Goal: Task Accomplishment & Management: Complete application form

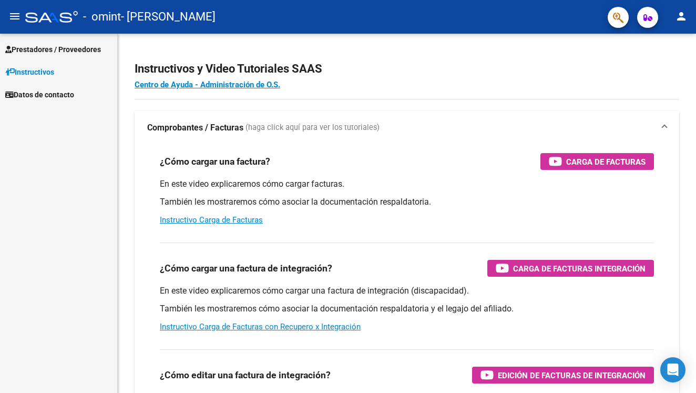
click at [64, 48] on span "Prestadores / Proveedores" at bounding box center [53, 50] width 96 height 12
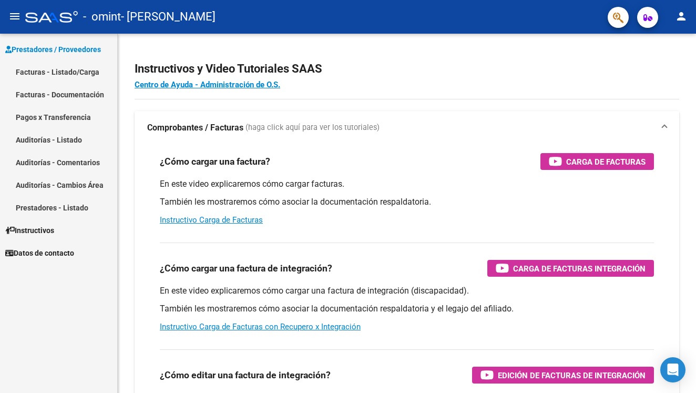
click at [49, 94] on link "Facturas - Documentación" at bounding box center [58, 94] width 117 height 23
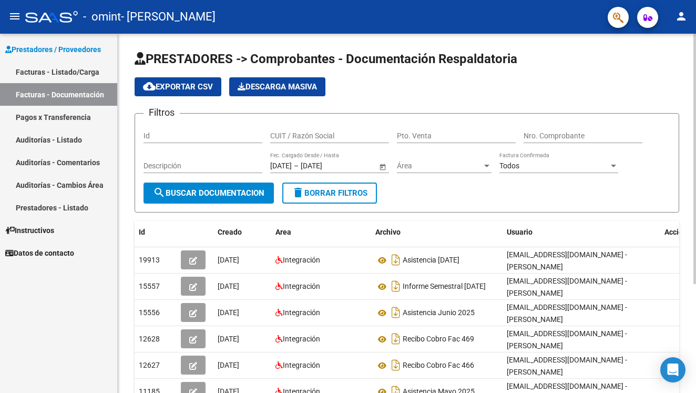
click at [687, 263] on div "PRESTADORES -> Comprobantes - Documentación Respaldatoria cloud_download Export…" at bounding box center [407, 290] width 578 height 513
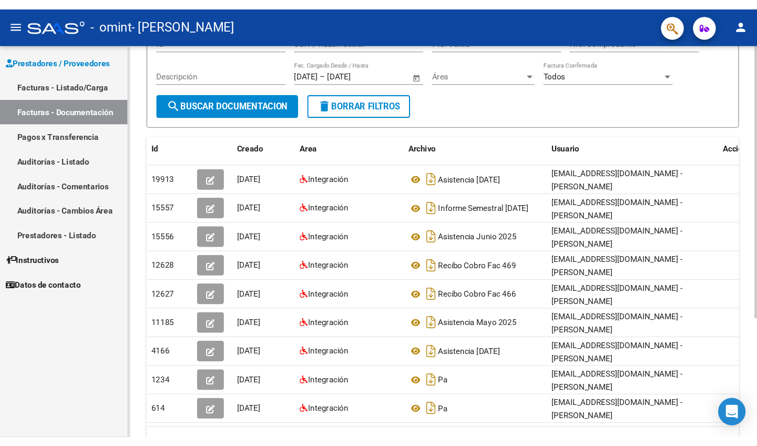
scroll to position [130, 0]
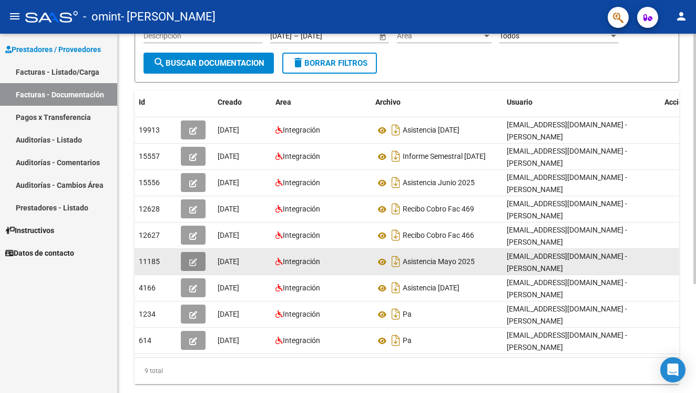
click at [197, 264] on icon "button" at bounding box center [193, 262] width 8 height 8
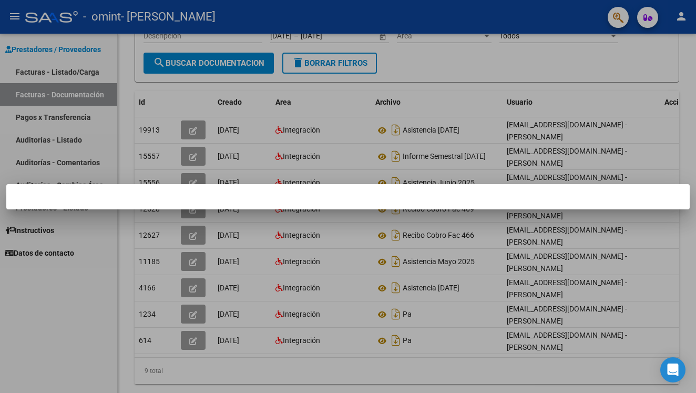
click at [194, 261] on div at bounding box center [348, 196] width 696 height 393
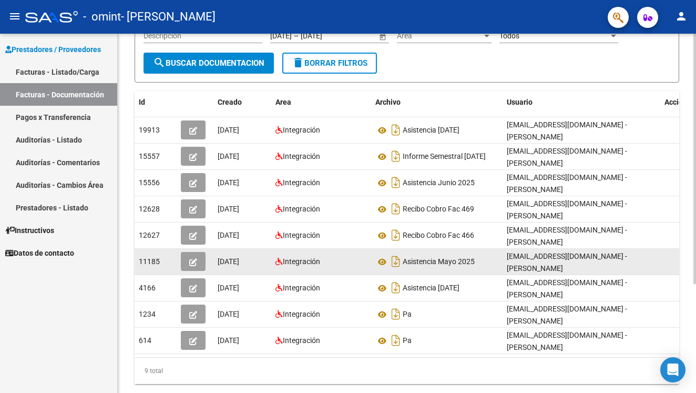
click at [195, 260] on icon "button" at bounding box center [193, 262] width 8 height 8
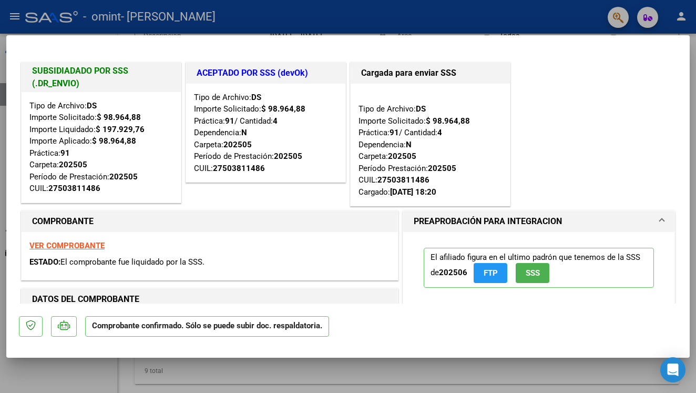
click at [578, 289] on div "El afiliado figura en el ultimo padrón que tenemos de la SSS de 202506 FTP SSS" at bounding box center [539, 267] width 230 height 55
click at [685, 232] on mat-dialog-content "SUBSIDIADADO POR SSS (.DR_ENVIO) Tipo de Archivo: DS Importe Solicitado: $ 98.9…" at bounding box center [347, 175] width 683 height 255
click at [632, 182] on div "SUBSIDIADADO POR SSS (.DR_ENVIO) Tipo de Archivo: DS Importe Solicitado: $ 98.9…" at bounding box center [348, 134] width 658 height 149
click at [661, 123] on div "SUBSIDIADADO POR SSS (.DR_ENVIO) Tipo de Archivo: DS Importe Solicitado: $ 98.9…" at bounding box center [348, 134] width 658 height 149
drag, startPoint x: 251, startPoint y: 281, endPoint x: 456, endPoint y: 199, distance: 220.5
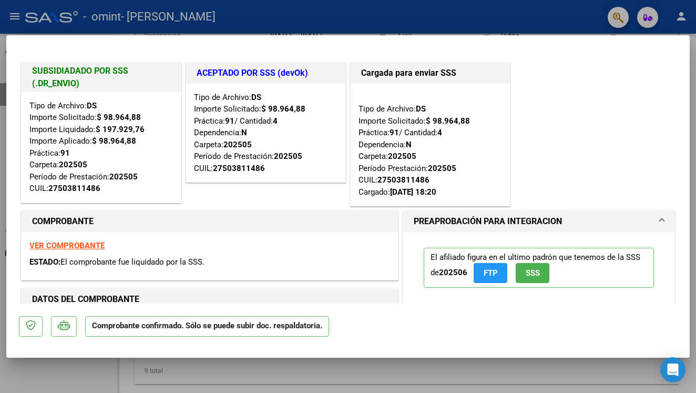
click at [572, 159] on div "SUBSIDIADADO POR SSS (.DR_ENVIO) Tipo de Archivo: DS Importe Solicitado: $ 98.9…" at bounding box center [348, 134] width 658 height 149
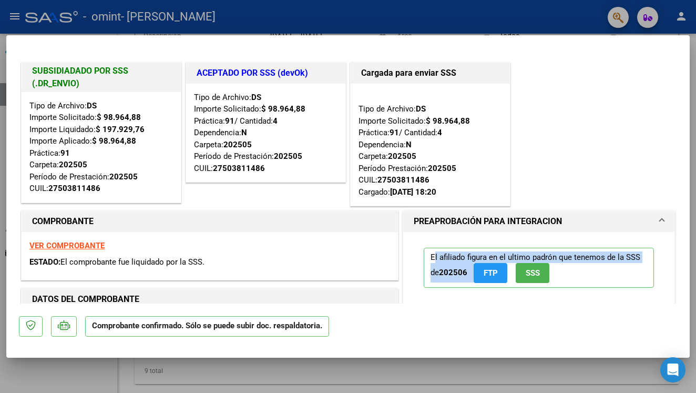
drag, startPoint x: 471, startPoint y: 297, endPoint x: 493, endPoint y: 243, distance: 58.7
click at [493, 243] on div "El afiliado figura en el ultimo padrón que tenemos de la SSS de 202506 FTP SSS …" at bounding box center [539, 331] width 246 height 199
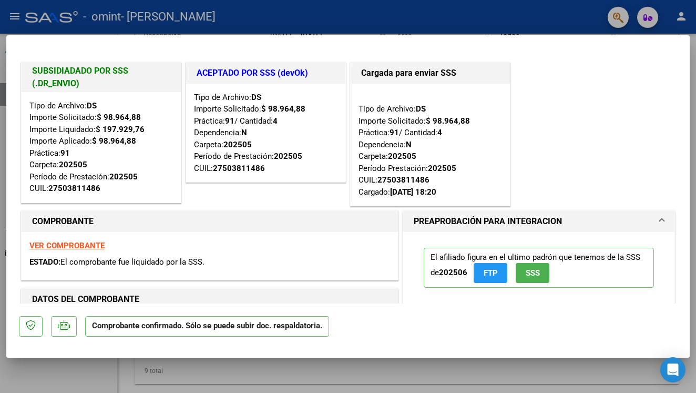
click at [582, 157] on div "SUBSIDIADADO POR SSS (.DR_ENVIO) Tipo de Archivo: DS Importe Solicitado: $ 98.9…" at bounding box center [348, 134] width 658 height 149
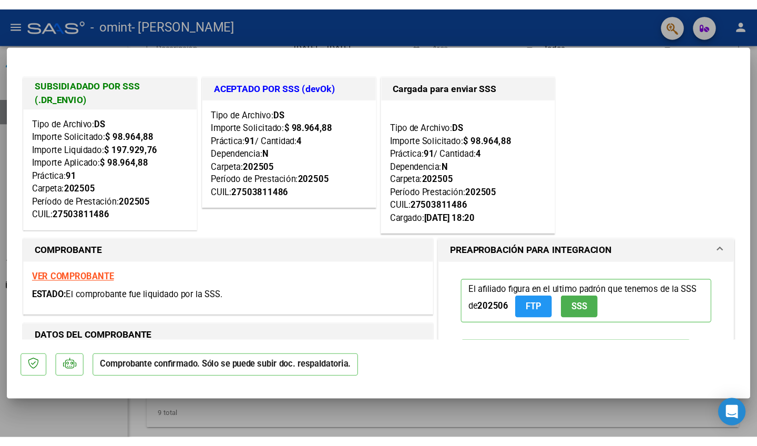
scroll to position [107, 0]
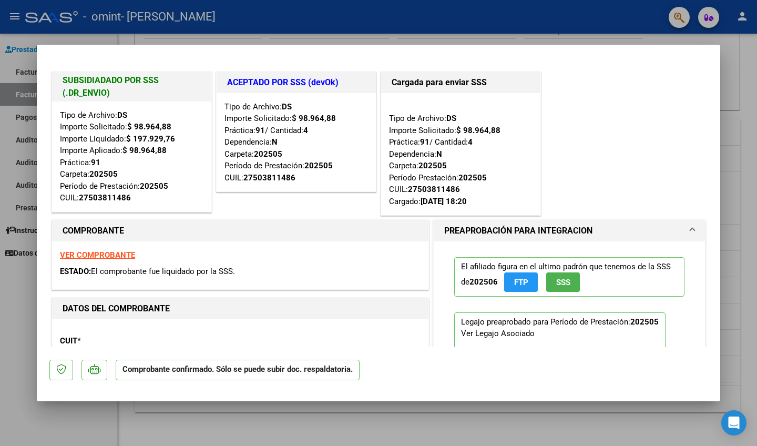
click at [695, 312] on div "El afiliado figura en el ultimo padrón que tenemos de la SSS de 202506 FTP SSS …" at bounding box center [569, 345] width 271 height 208
click at [695, 303] on mat-dialog-content "SUBSIDIADADO POR SSS (.DR_ENVIO) Tipo de Archivo: DS Importe Solicitado: $ 98.9…" at bounding box center [378, 202] width 683 height 290
click at [175, 334] on div "CUIT * 27-34935937-0 Ingresar CUIT ANALISIS PRESTADOR [PERSON_NAME] ARCA Padrón" at bounding box center [240, 373] width 360 height 92
click at [574, 107] on div "SUBSIDIADADO POR SSS (.DR_ENVIO) Tipo de Archivo: DS Importe Solicitado: $ 98.9…" at bounding box center [378, 143] width 658 height 149
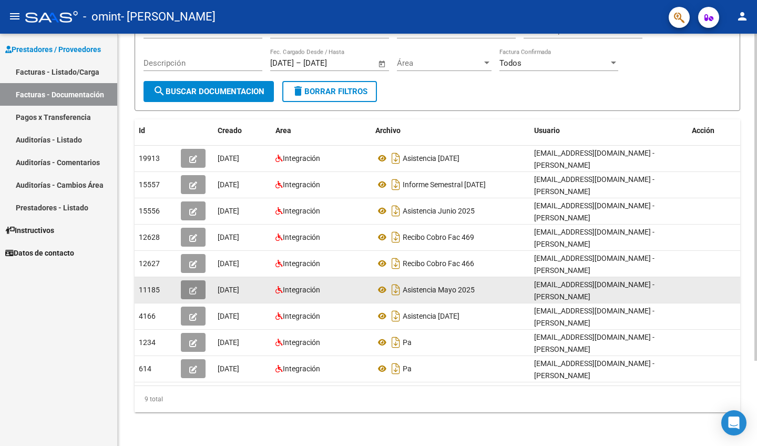
click at [192, 290] on icon "button" at bounding box center [193, 290] width 8 height 8
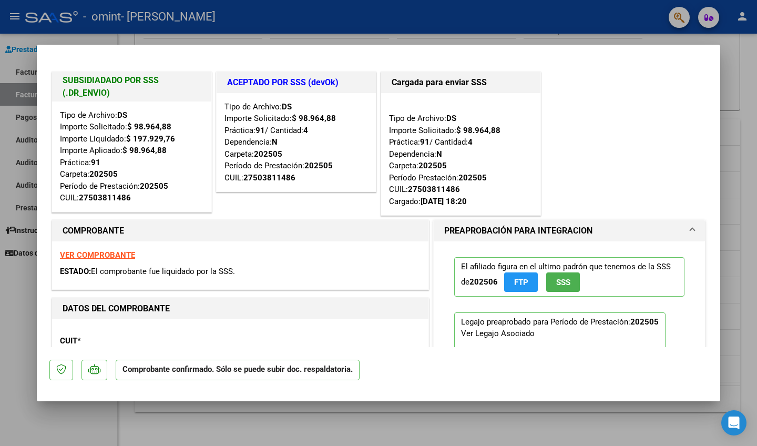
click at [656, 140] on div "SUBSIDIADADO POR SSS (.DR_ENVIO) Tipo de Archivo: DS Importe Solicitado: $ 98.9…" at bounding box center [378, 143] width 658 height 149
click at [695, 155] on div "SUBSIDIADADO POR SSS (.DR_ENVIO) Tipo de Archivo: DS Importe Solicitado: $ 98.9…" at bounding box center [378, 143] width 658 height 149
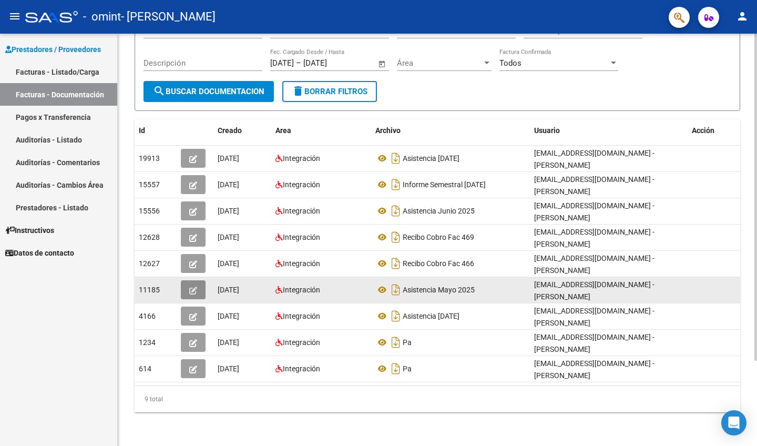
click at [197, 287] on icon "button" at bounding box center [193, 290] width 8 height 8
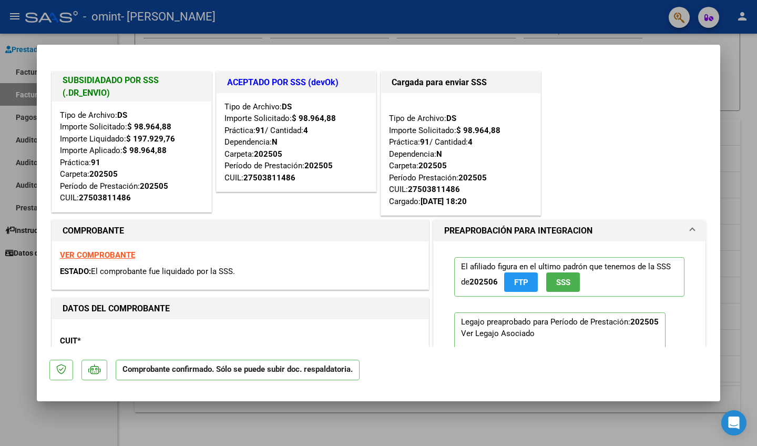
click at [392, 269] on div "ESTADO: El comprobante fue liquidado por la SSS." at bounding box center [240, 271] width 360 height 12
click at [695, 291] on div "El afiliado figura en el ultimo padrón que tenemos de la SSS de 202506 FTP SSS …" at bounding box center [569, 345] width 271 height 208
click at [695, 277] on mat-dialog-content "SUBSIDIADADO POR SSS (.DR_ENVIO) Tipo de Archivo: DS Importe Solicitado: $ 98.9…" at bounding box center [378, 202] width 683 height 290
click at [695, 287] on mat-dialog-content "SUBSIDIADADO POR SSS (.DR_ENVIO) Tipo de Archivo: DS Importe Solicitado: $ 98.9…" at bounding box center [378, 202] width 683 height 290
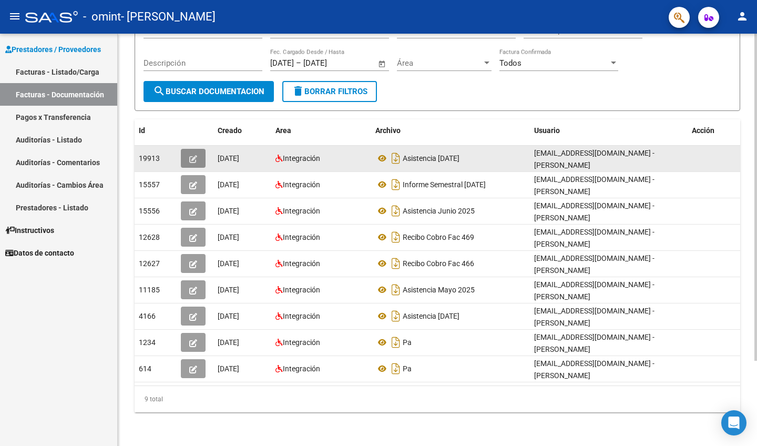
click at [192, 159] on icon "button" at bounding box center [193, 159] width 8 height 8
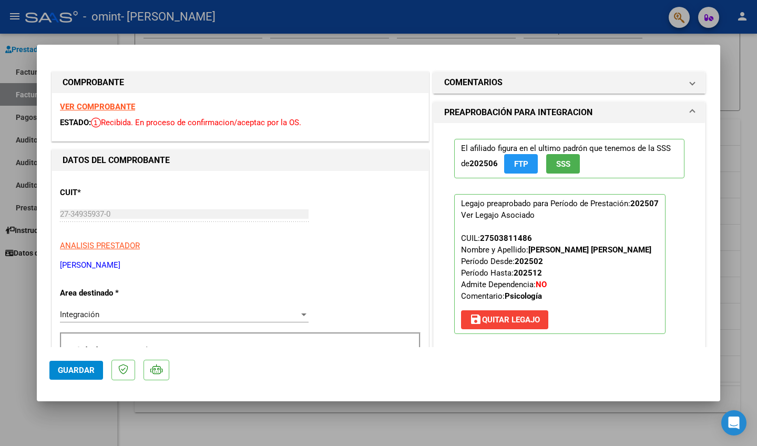
click at [695, 210] on div "El afiliado figura en el ultimo padrón que tenemos de la SSS de 202506 FTP SSS …" at bounding box center [569, 240] width 271 height 235
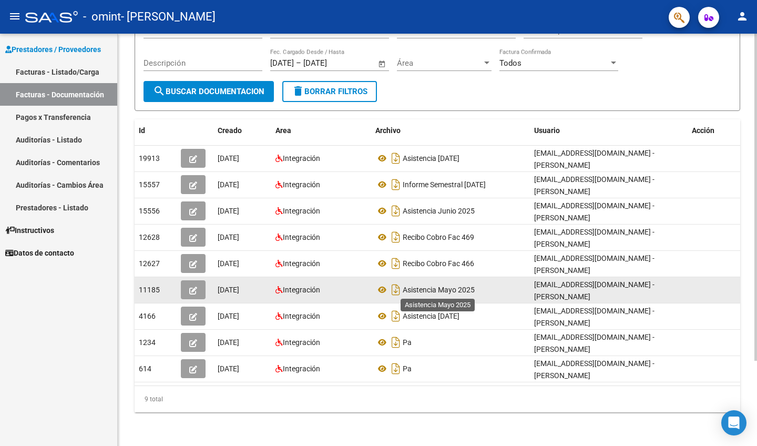
click at [450, 288] on span "Asistencia Mayo 2025" at bounding box center [439, 289] width 72 height 8
click at [199, 292] on button "button" at bounding box center [193, 289] width 25 height 19
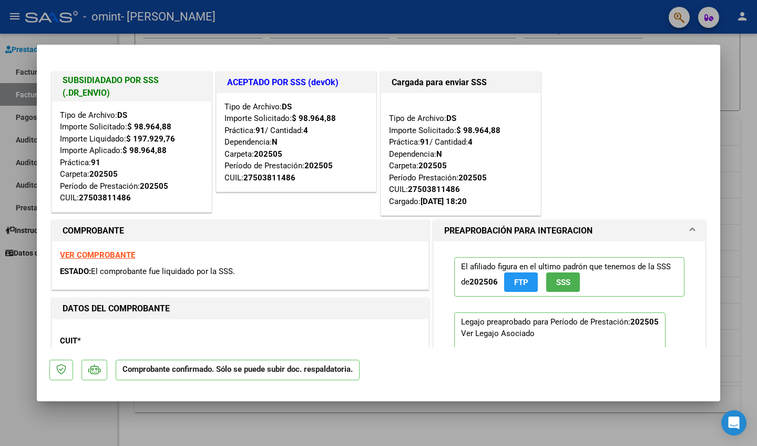
click at [482, 321] on p "Legajo preaprobado para Período de Prestación: 202505 Ver Legajo Asociado CUIL:…" at bounding box center [559, 368] width 211 height 112
click at [308, 372] on p "Comprobante confirmado. Sólo se puede subir doc. respaldatoria." at bounding box center [238, 369] width 244 height 20
click at [250, 305] on h1 "DATOS DEL COMPROBANTE" at bounding box center [240, 308] width 355 height 13
drag, startPoint x: 253, startPoint y: 63, endPoint x: 349, endPoint y: 19, distance: 105.8
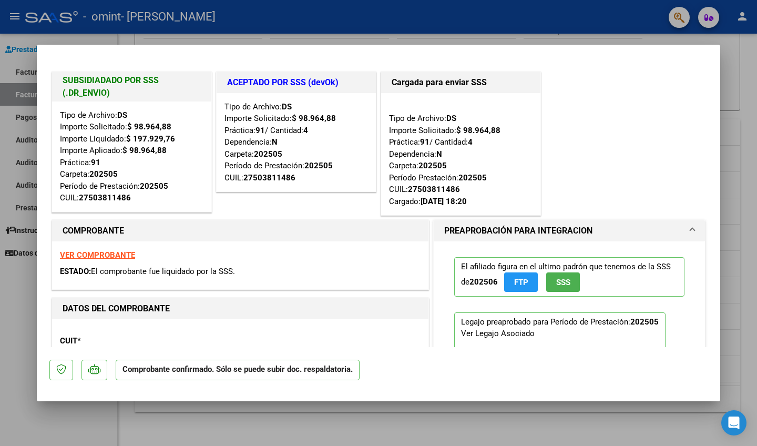
click at [349, 19] on div "SUBSIDIADADO POR SSS (.DR_ENVIO) Tipo de Archivo: DS Importe Solicitado: $ 98.9…" at bounding box center [378, 223] width 757 height 446
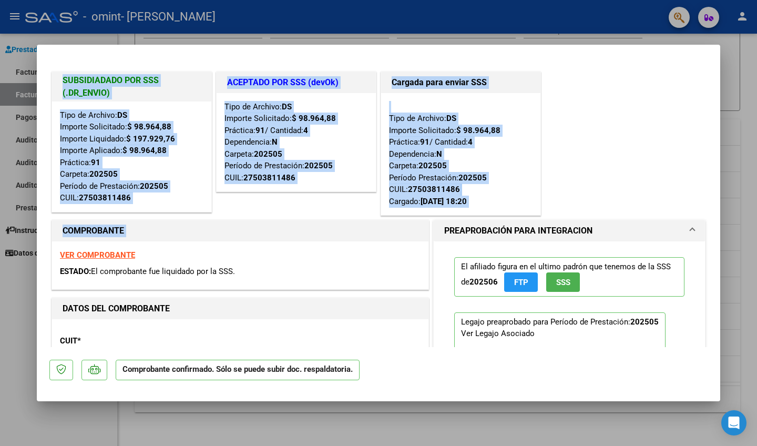
drag, startPoint x: 286, startPoint y: 239, endPoint x: 360, endPoint y: 58, distance: 195.6
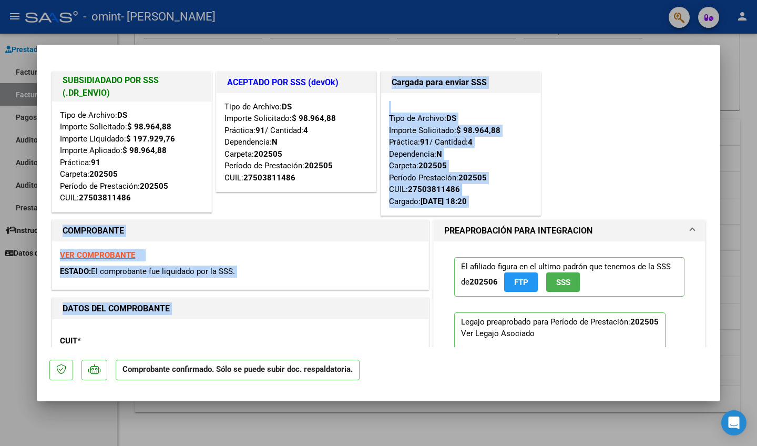
drag, startPoint x: 288, startPoint y: 322, endPoint x: 372, endPoint y: 207, distance: 142.6
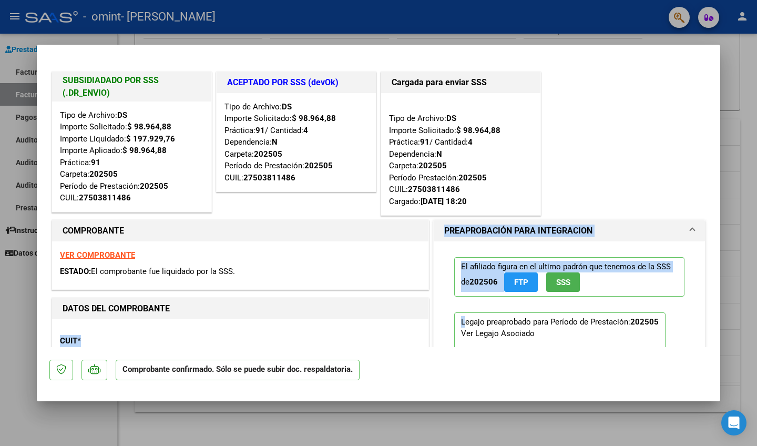
drag, startPoint x: 421, startPoint y: 318, endPoint x: 444, endPoint y: 311, distance: 24.3
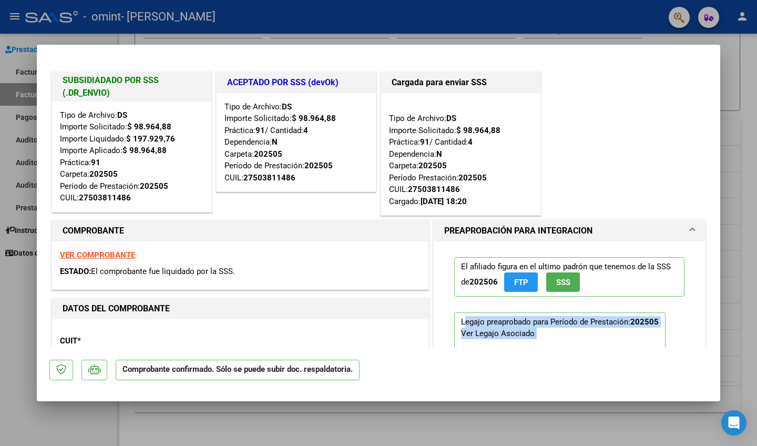
drag, startPoint x: 449, startPoint y: 345, endPoint x: 522, endPoint y: 338, distance: 73.4
click at [522, 338] on div "El afiliado figura en el ultimo padrón que tenemos de la SSS de 202506 FTP SSS …" at bounding box center [569, 340] width 246 height 199
drag, startPoint x: 688, startPoint y: 341, endPoint x: 686, endPoint y: 193, distance: 147.7
click at [682, 162] on div "SUBSIDIADADO POR SSS (.DR_ENVIO) Tipo de Archivo: DS Importe Solicitado: $ 98.9…" at bounding box center [378, 143] width 658 height 149
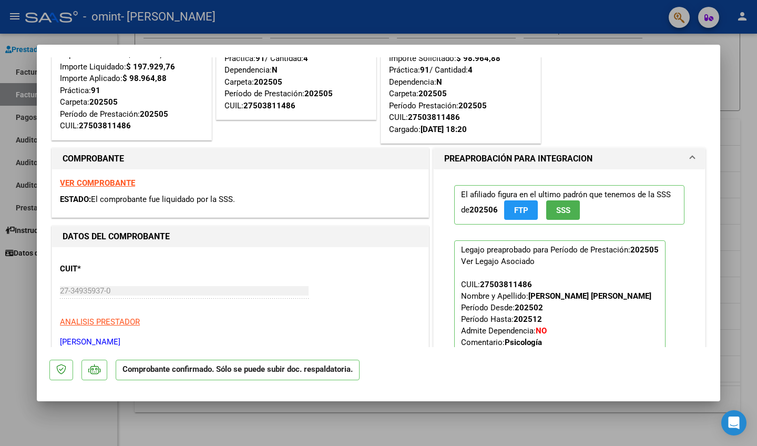
drag, startPoint x: 710, startPoint y: 339, endPoint x: 712, endPoint y: 382, distance: 42.6
click at [695, 382] on mat-dialog-container "SUBSIDIADADO POR SSS (.DR_ENVIO) Tipo de Archivo: DS Importe Solicitado: $ 98.9…" at bounding box center [378, 223] width 683 height 356
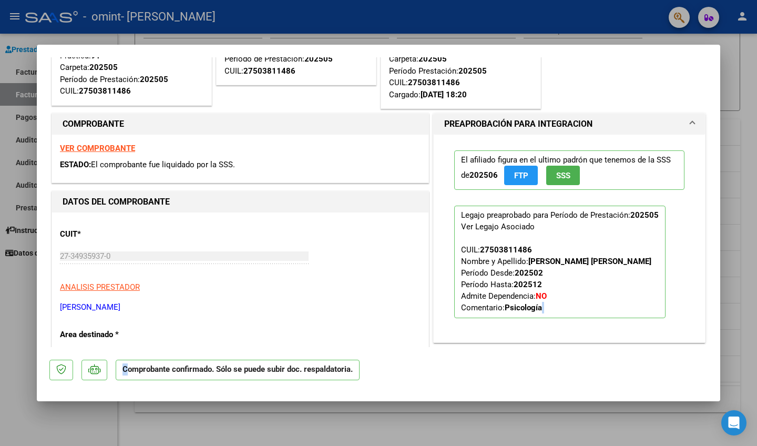
scroll to position [114, 0]
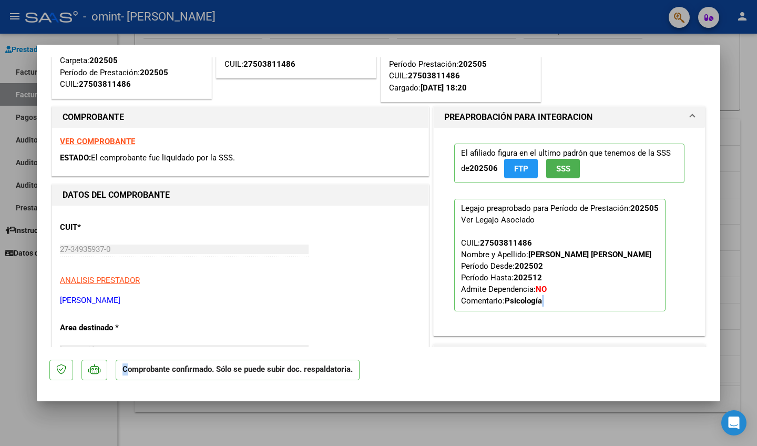
drag, startPoint x: 710, startPoint y: 307, endPoint x: 713, endPoint y: 351, distance: 43.7
click at [695, 351] on mat-dialog-container "SUBSIDIADADO POR SSS (.DR_ENVIO) Tipo de Archivo: DS Importe Solicitado: $ 98.9…" at bounding box center [378, 223] width 683 height 356
drag, startPoint x: 712, startPoint y: 295, endPoint x: 717, endPoint y: 351, distance: 55.5
click at [695, 351] on mat-dialog-container "SUBSIDIADADO POR SSS (.DR_ENVIO) Tipo de Archivo: DS Importe Solicitado: $ 98.9…" at bounding box center [378, 223] width 683 height 356
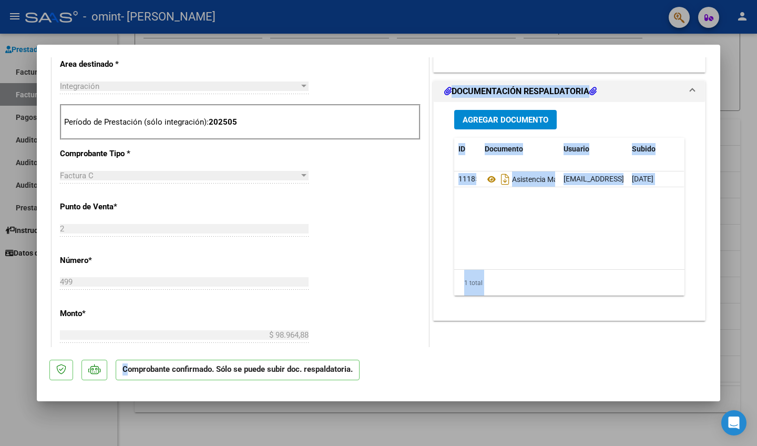
scroll to position [382, 0]
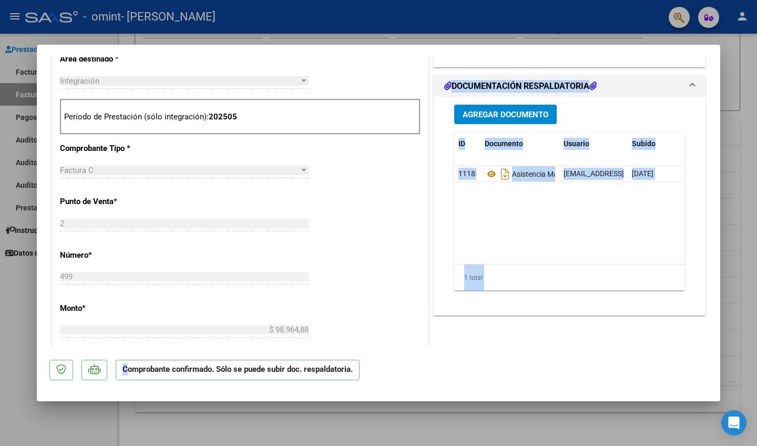
click at [695, 248] on div "Agregar Documento ID Documento Usuario Subido Acción 11185 Asistencia [DATE] [E…" at bounding box center [569, 206] width 271 height 218
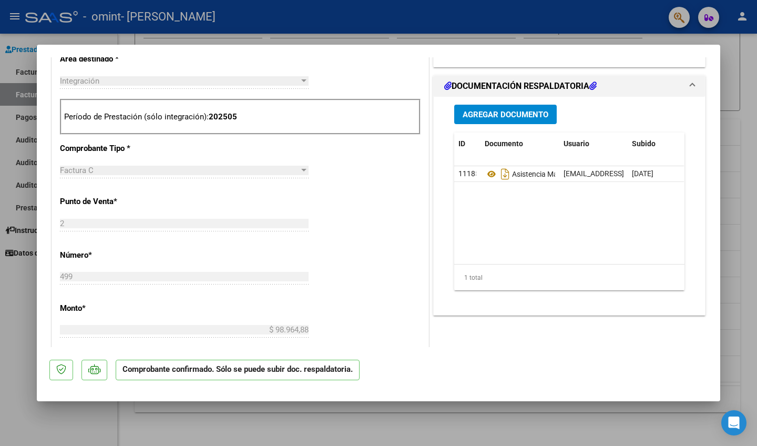
click at [538, 110] on span "Agregar Documento" at bounding box center [505, 114] width 86 height 9
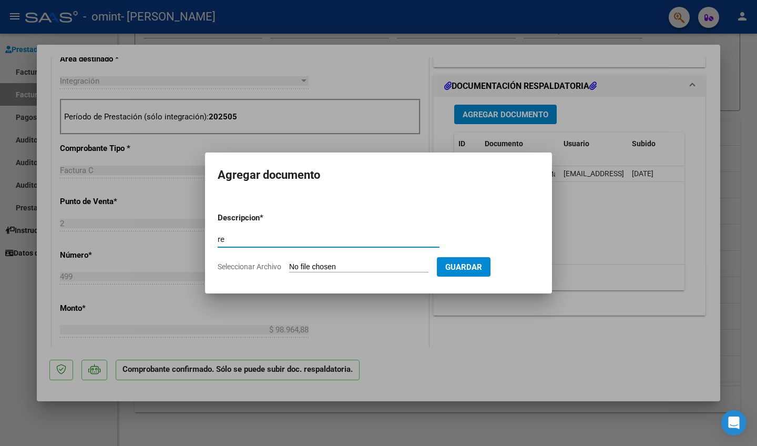
type input "r"
type input "RECIBO COBRO FAC 499"
click at [365, 266] on input "Seleccionar Archivo" at bounding box center [358, 267] width 139 height 10
type input "C:\fakepath\CONSTANCIA DE COBRO fac 499.pdf"
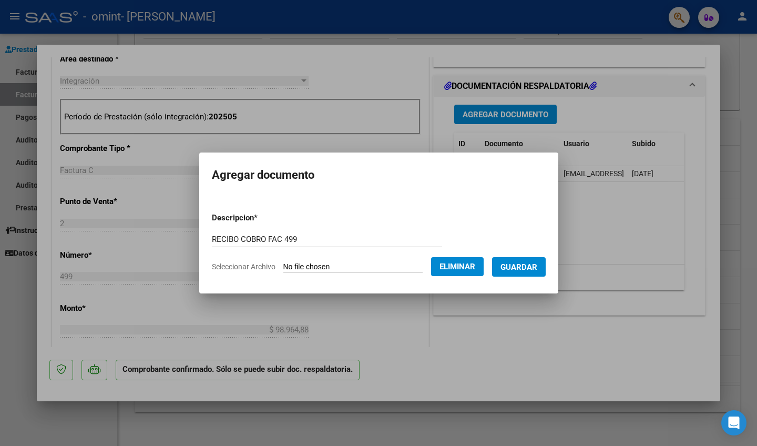
click at [545, 273] on button "Guardar" at bounding box center [519, 266] width 54 height 19
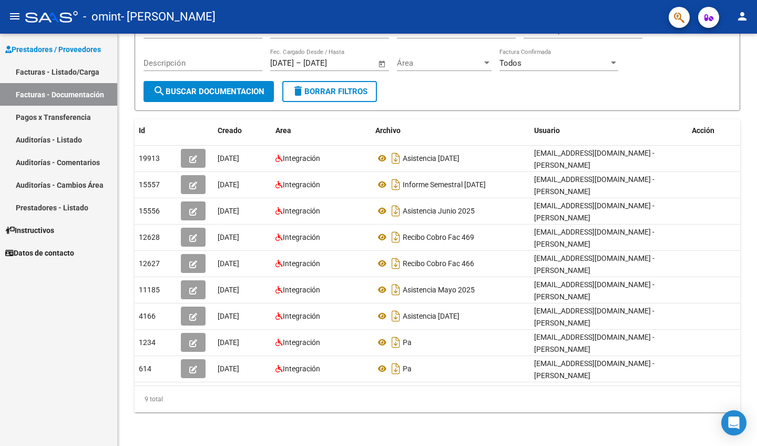
click at [71, 89] on link "Facturas - Documentación" at bounding box center [58, 94] width 117 height 23
drag, startPoint x: 747, startPoint y: 205, endPoint x: 746, endPoint y: 256, distance: 51.5
click at [695, 263] on div "PRESTADORES -> Comprobantes - Documentación Respaldatoria cloud_download Export…" at bounding box center [437, 186] width 639 height 518
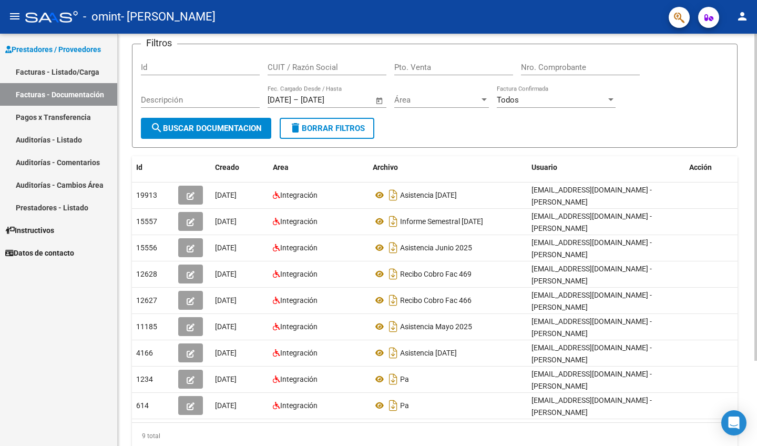
scroll to position [107, 3]
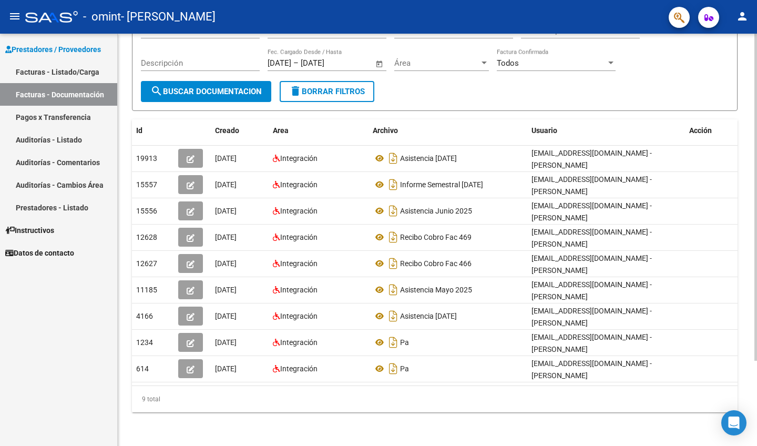
click at [695, 313] on div "PRESTADORES -> Comprobantes - Documentación Respaldatoria cloud_download Export…" at bounding box center [436, 186] width 642 height 518
click at [695, 313] on div "PRESTADORES -> Comprobantes - Documentación Respaldatoria cloud_download Export…" at bounding box center [434, 186] width 639 height 518
click at [74, 71] on link "Facturas - Listado/Carga" at bounding box center [58, 71] width 117 height 23
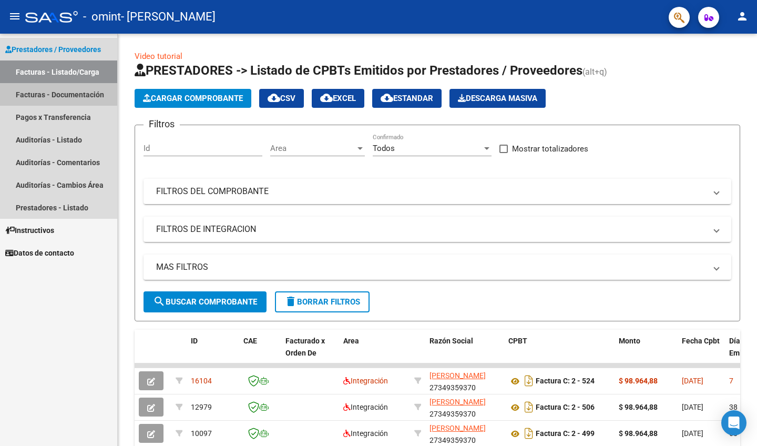
click at [64, 92] on link "Facturas - Documentación" at bounding box center [58, 94] width 117 height 23
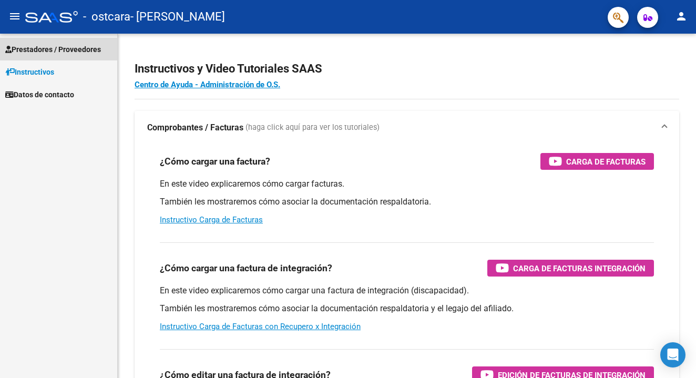
click at [53, 51] on span "Prestadores / Proveedores" at bounding box center [53, 50] width 96 height 12
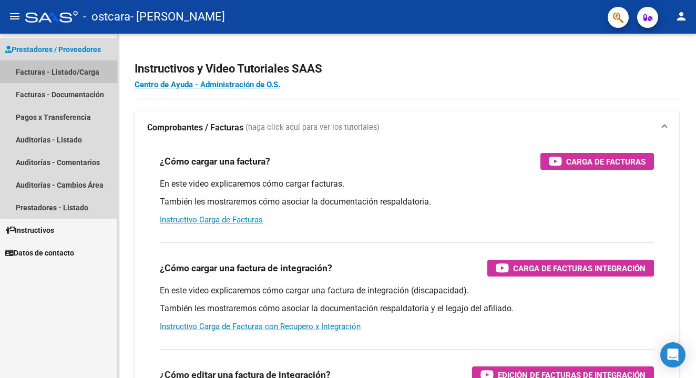
click at [54, 69] on link "Facturas - Listado/Carga" at bounding box center [58, 71] width 117 height 23
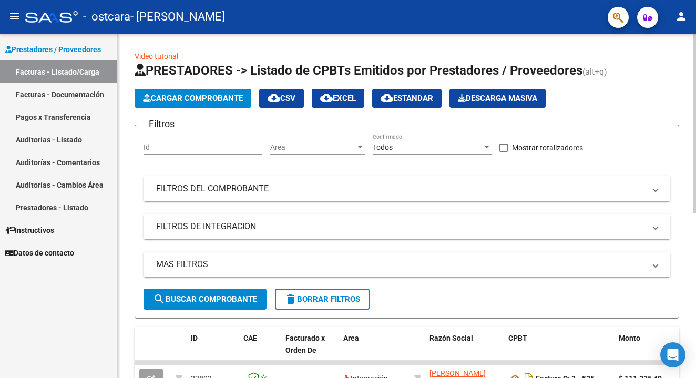
drag, startPoint x: 689, startPoint y: 292, endPoint x: 689, endPoint y: 230, distance: 62.5
click at [689, 230] on div "Video tutorial PRESTADORES -> Listado de CPBTs Emitidos por Prestadores / Prove…" at bounding box center [407, 363] width 578 height 658
click at [690, 229] on div "Video tutorial PRESTADORES -> Listado de CPBTs Emitidos por Prestadores / Prove…" at bounding box center [407, 363] width 578 height 658
click at [694, 207] on div at bounding box center [694, 124] width 3 height 180
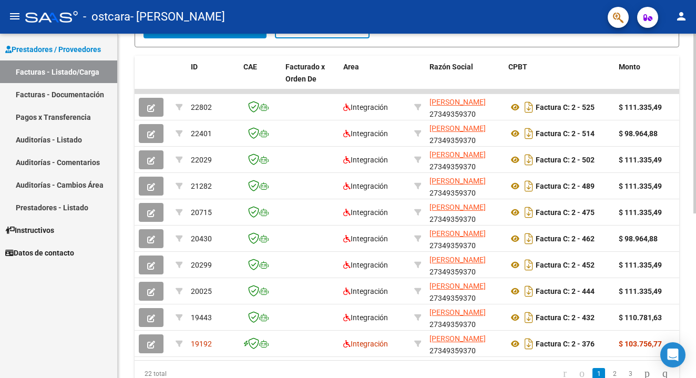
click at [687, 349] on div "Video tutorial PRESTADORES -> Listado de CPBTs Emitidos por Prestadores / Prove…" at bounding box center [408, 91] width 581 height 658
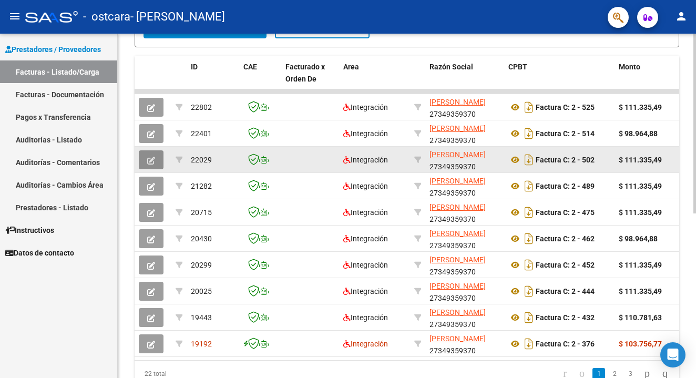
click at [149, 163] on icon "button" at bounding box center [151, 161] width 8 height 8
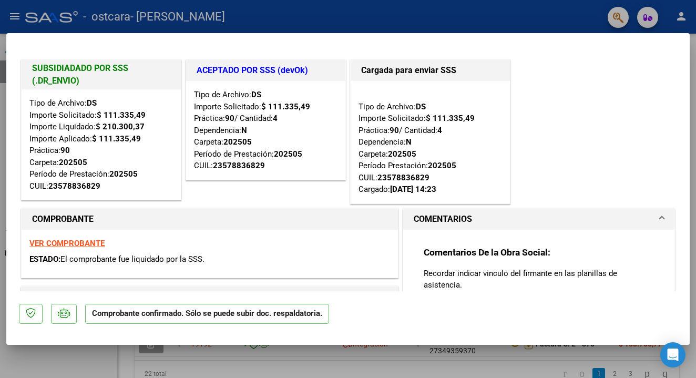
click at [642, 180] on div "SUBSIDIADADO POR SSS (.DR_ENVIO) Tipo de Archivo: DS Importe Solicitado: $ 111.…" at bounding box center [348, 131] width 658 height 149
drag, startPoint x: 642, startPoint y: 156, endPoint x: 646, endPoint y: 111, distance: 44.4
click at [646, 111] on div "SUBSIDIADADO POR SSS (.DR_ENVIO) Tipo de Archivo: DS Importe Solicitado: $ 111.…" at bounding box center [348, 131] width 658 height 149
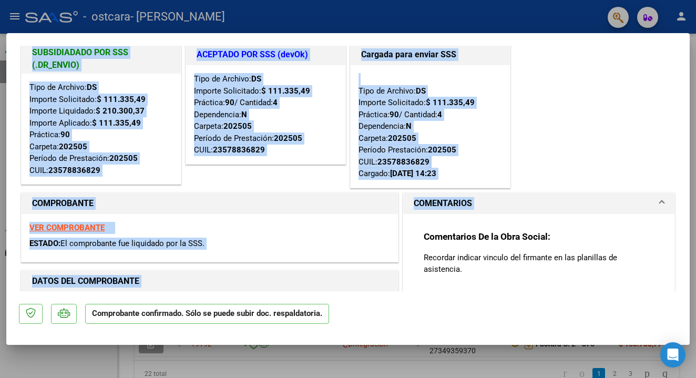
drag, startPoint x: 681, startPoint y: 237, endPoint x: 689, endPoint y: 300, distance: 63.0
click at [689, 300] on mat-dialog-container "SUBSIDIADADO POR SSS (.DR_ENVIO) Tipo de Archivo: DS Importe Solicitado: $ 111.…" at bounding box center [347, 189] width 683 height 312
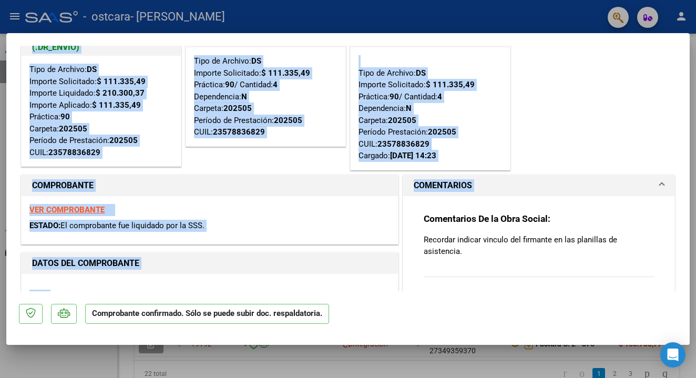
scroll to position [57, 0]
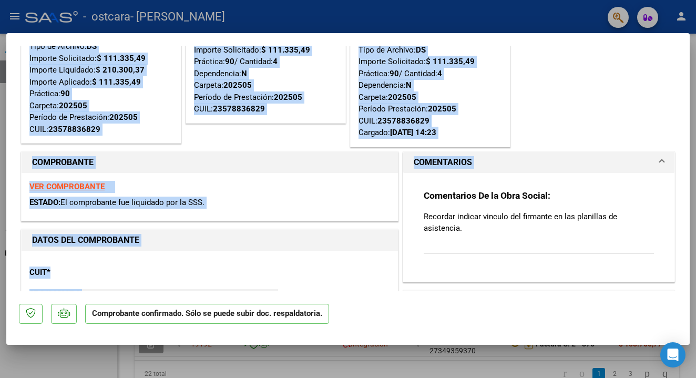
drag, startPoint x: 677, startPoint y: 203, endPoint x: 695, endPoint y: 307, distance: 106.1
click at [695, 307] on div "SUBSIDIADADO POR SSS (.DR_ENVIO) Tipo de Archivo: DS Importe Solicitado: $ 111.…" at bounding box center [348, 189] width 696 height 378
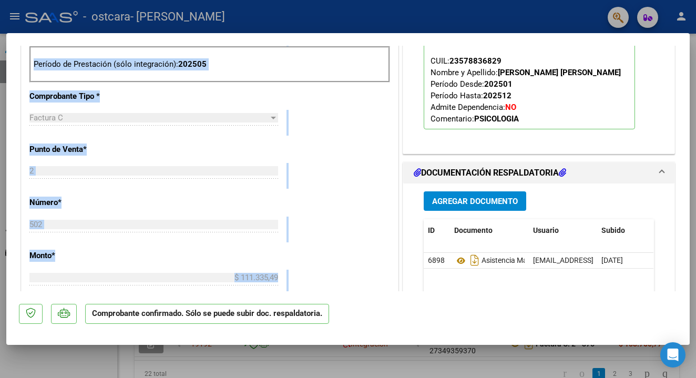
scroll to position [433, 0]
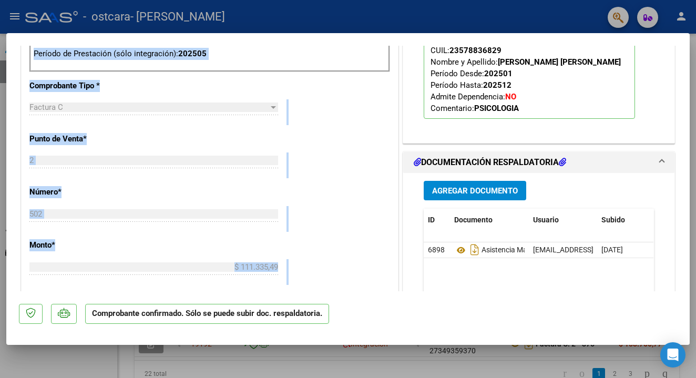
click at [497, 188] on span "Agregar Documento" at bounding box center [475, 190] width 86 height 9
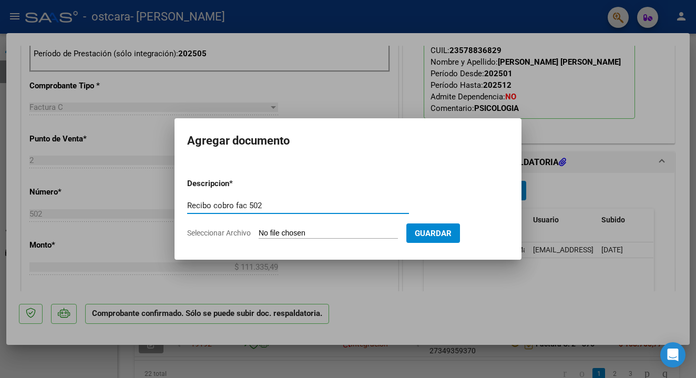
type input "Recibo cobro fac 502"
click at [332, 234] on input "Seleccionar Archivo" at bounding box center [328, 234] width 139 height 10
type input "C:\fakepath\CONSTANCIA DE COBRO FAC 502.pdf"
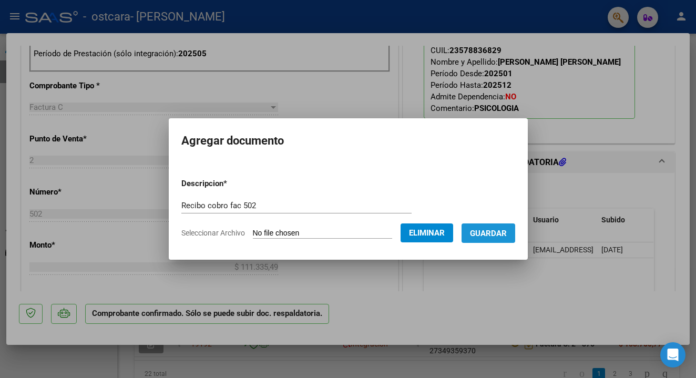
click at [507, 231] on span "Guardar" at bounding box center [488, 233] width 37 height 9
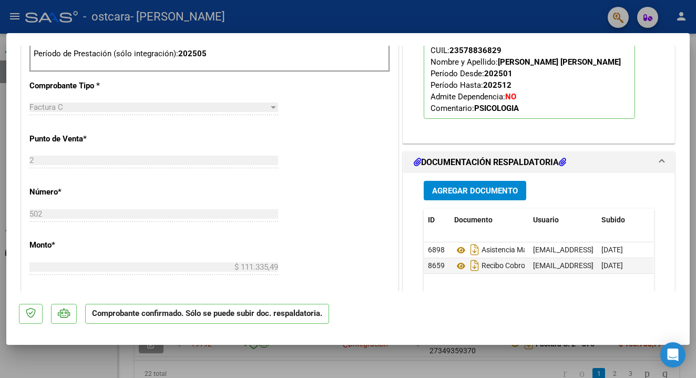
click at [578, 307] on mat-dialog-actions "Comprobante confirmado. Sólo se puede subir doc. respaldatoria." at bounding box center [348, 312] width 658 height 42
click at [687, 177] on mat-dialog-content "SUBSIDIADADO POR SSS (.DR_ENVIO) Tipo de Archivo: DS Importe Solicitado: $ 111.…" at bounding box center [347, 168] width 683 height 245
drag, startPoint x: 686, startPoint y: 181, endPoint x: 687, endPoint y: 232, distance: 51.0
click at [687, 232] on mat-dialog-content "SUBSIDIADADO POR SSS (.DR_ENVIO) Tipo de Archivo: DS Importe Solicitado: $ 111.…" at bounding box center [347, 168] width 683 height 245
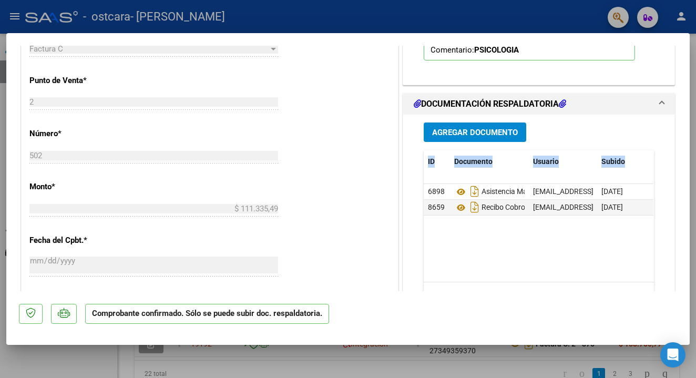
drag, startPoint x: 675, startPoint y: 266, endPoint x: 675, endPoint y: 322, distance: 55.7
click at [675, 322] on mat-dialog-container "SUBSIDIADADO POR SSS (.DR_ENVIO) Tipo de Archivo: DS Importe Solicitado: $ 111.…" at bounding box center [347, 189] width 683 height 312
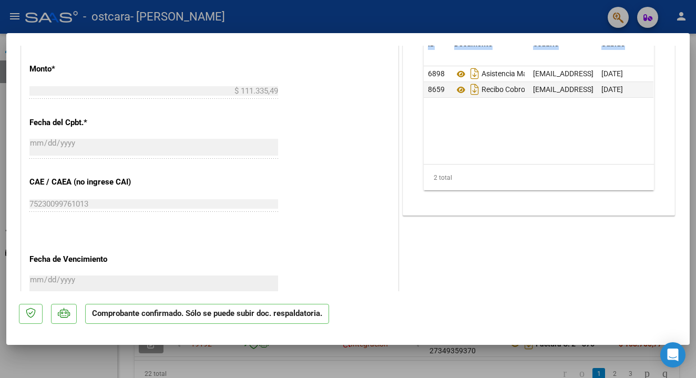
scroll to position [721, 0]
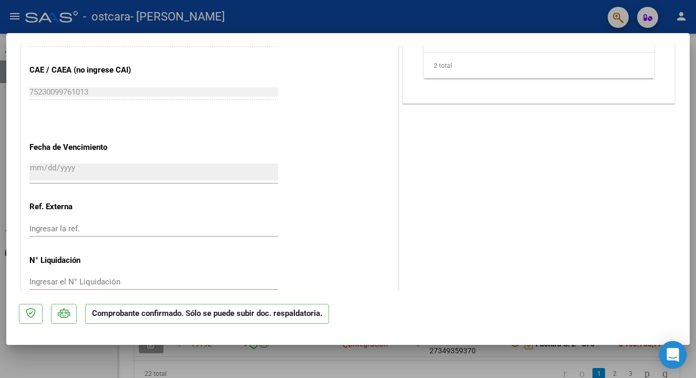
drag, startPoint x: 682, startPoint y: 243, endPoint x: 680, endPoint y: 350, distance: 107.2
click at [680, 350] on body "menu - ostcara - COLOSCHI CAMILA person Prestadores / Proveedores Facturas - Li…" at bounding box center [348, 189] width 696 height 378
click at [654, 321] on mat-dialog-actions "Comprobante confirmado. Sólo se puede subir doc. respaldatoria." at bounding box center [348, 312] width 658 height 42
drag, startPoint x: 638, startPoint y: 232, endPoint x: 649, endPoint y: 151, distance: 81.1
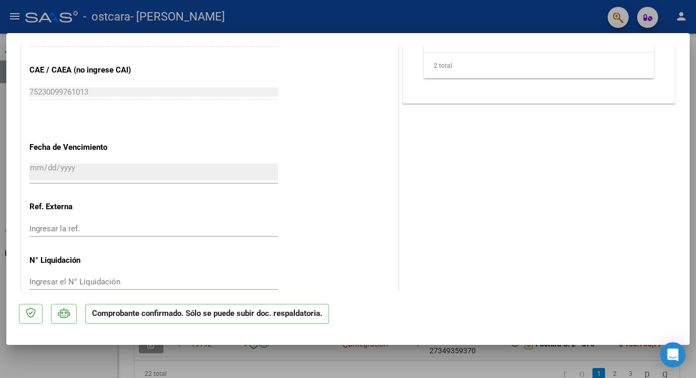
drag, startPoint x: 648, startPoint y: 150, endPoint x: 637, endPoint y: 103, distance: 48.2
